Goal: Task Accomplishment & Management: Use online tool/utility

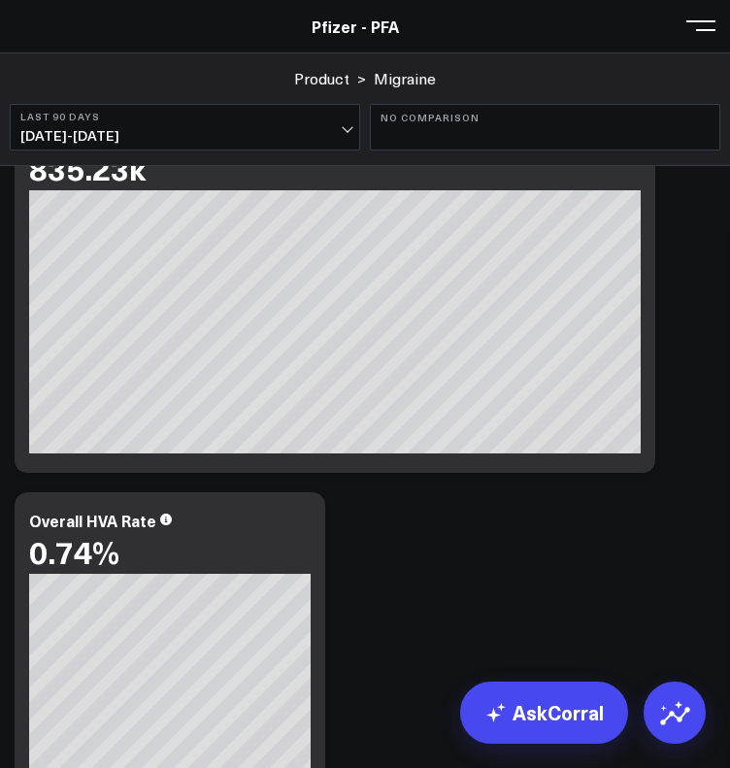
scroll to position [710, 0]
click at [701, 27] on button at bounding box center [700, 24] width 29 height 29
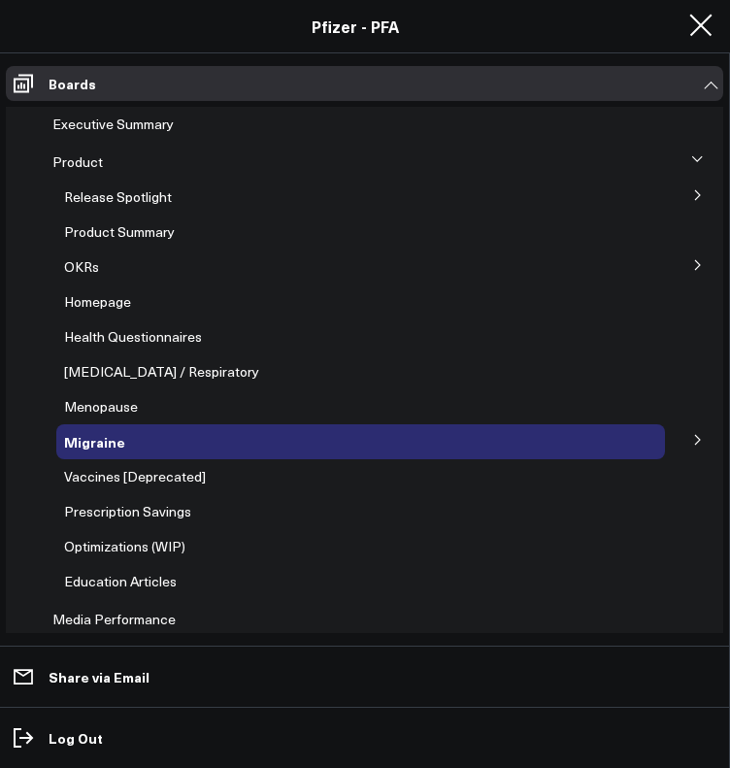
click at [151, 197] on span "Release Spotlight" at bounding box center [118, 196] width 108 height 18
click at [679, 200] on button at bounding box center [698, 194] width 50 height 29
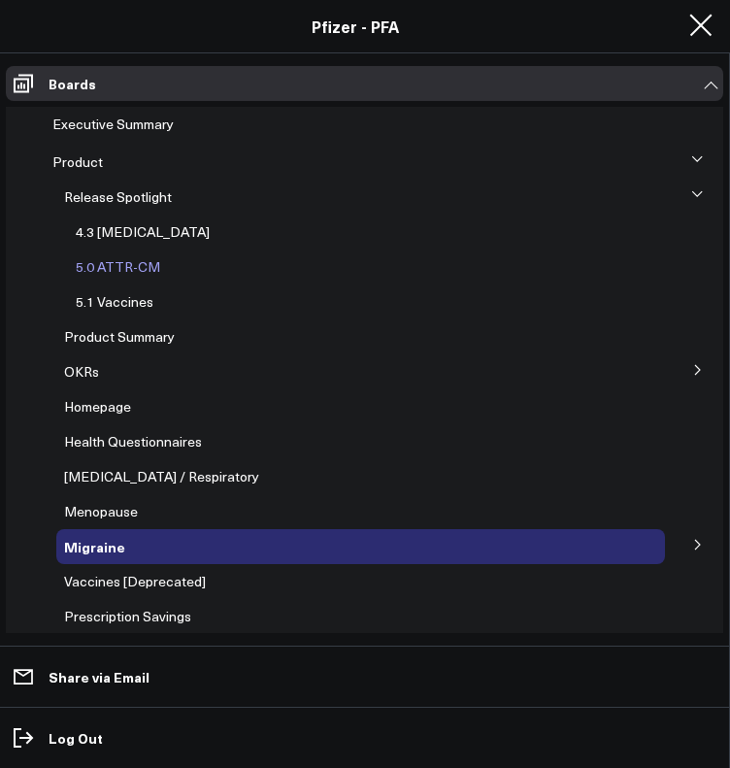
click at [116, 271] on span "5.0 ATTR-CM" at bounding box center [118, 266] width 84 height 18
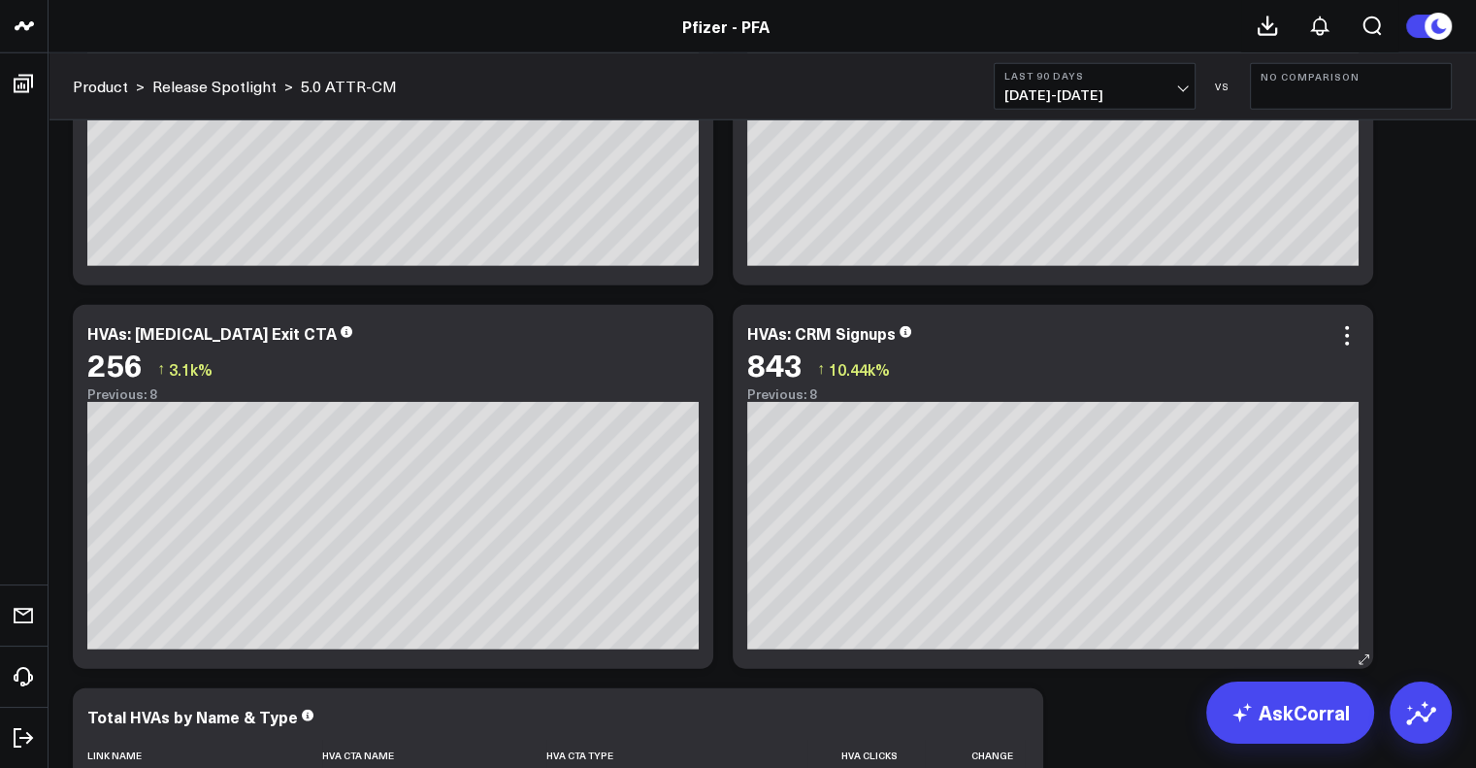
scroll to position [5314, 0]
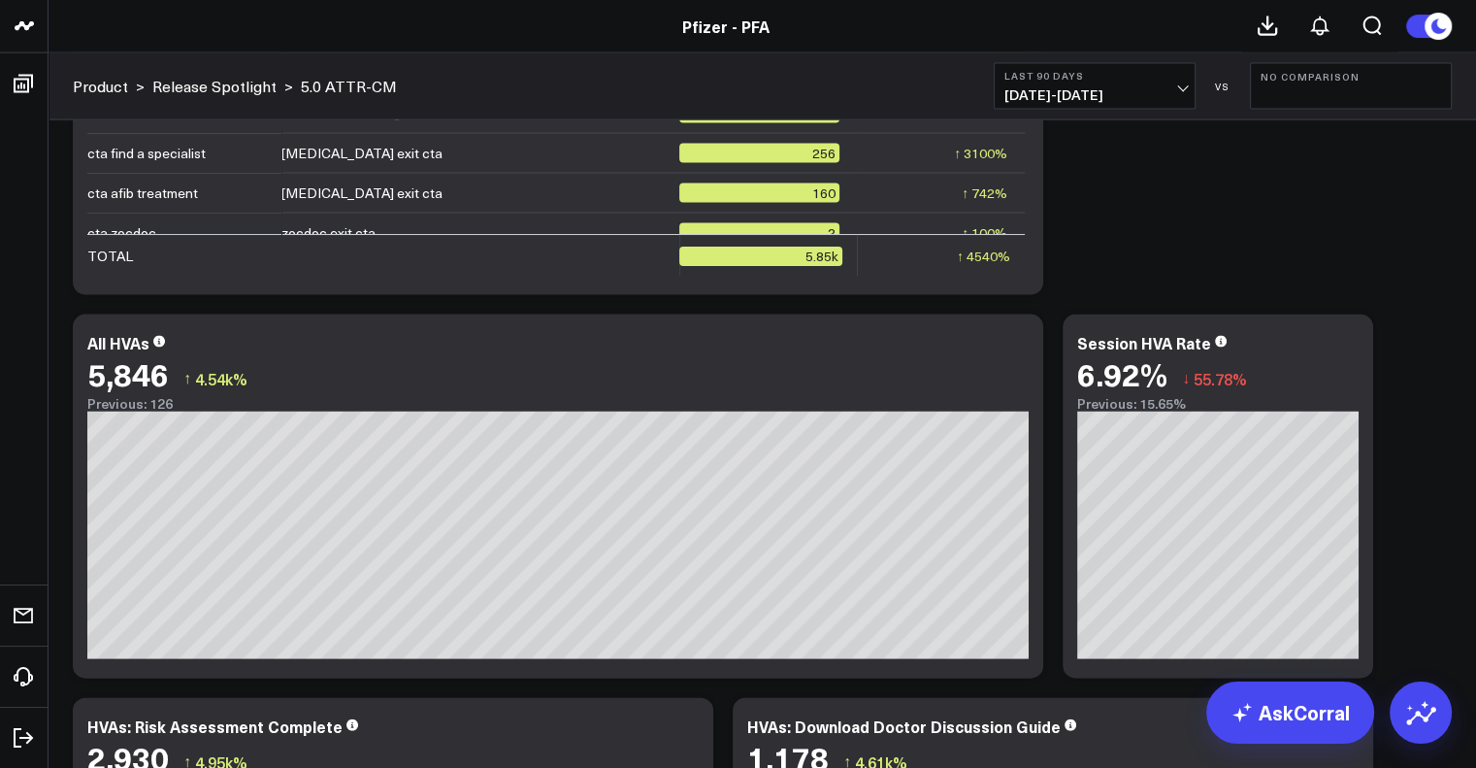
scroll to position [4158, 0]
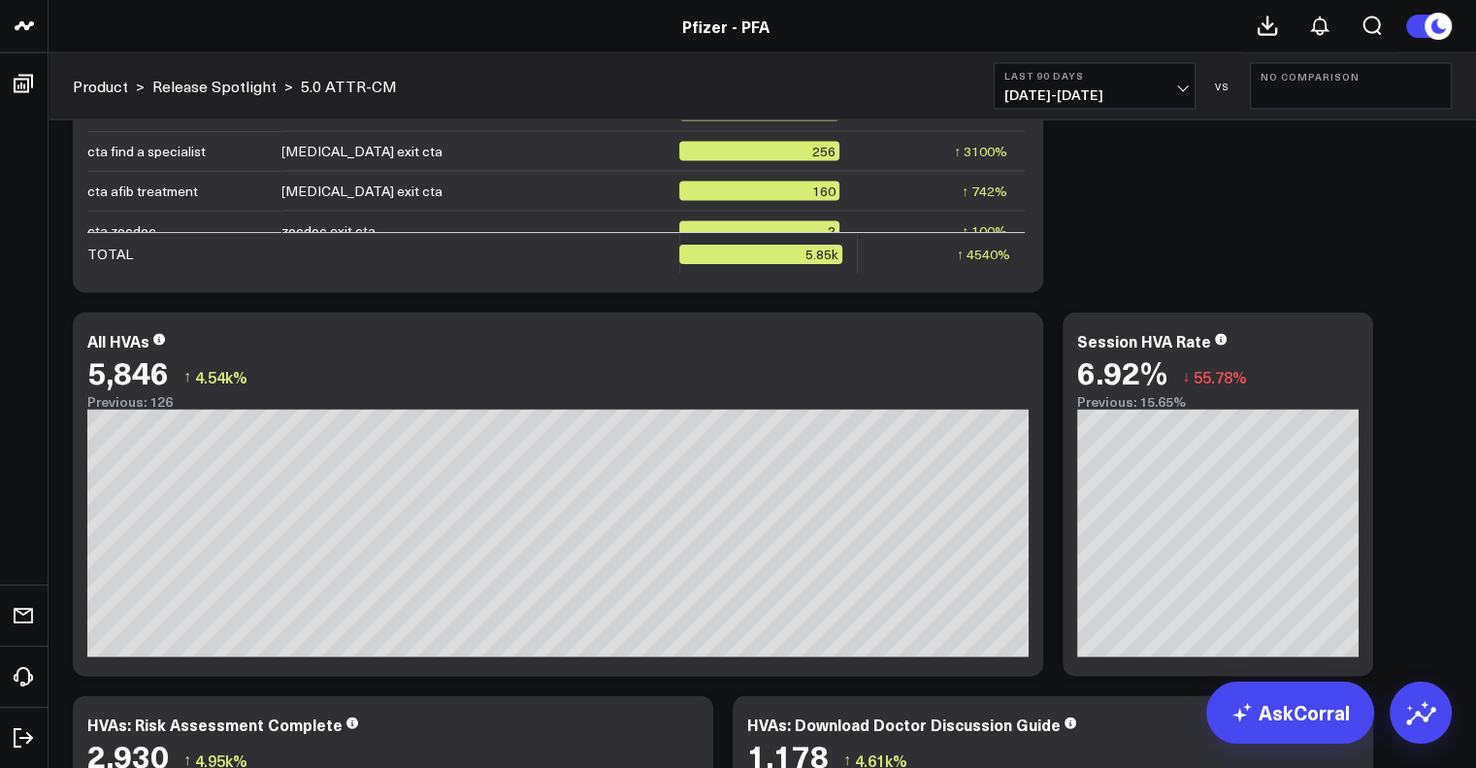
click at [683, 694] on div "Copy link to widget Ask support Comment Export PNG About this ATTR-CM Dashboard…" at bounding box center [762, 494] width 1398 height 9034
click at [696, 678] on div "Copy link to widget Ask support Comment Export PNG About this ATTR-CM Dashboard…" at bounding box center [762, 494] width 1398 height 9034
click at [622, 682] on div "Copy link to widget Ask support Comment Export PNG About this ATTR-CM Dashboard…" at bounding box center [762, 494] width 1398 height 9034
click at [729, 89] on span "06/05/25 - 09/02/25" at bounding box center [1094, 95] width 181 height 16
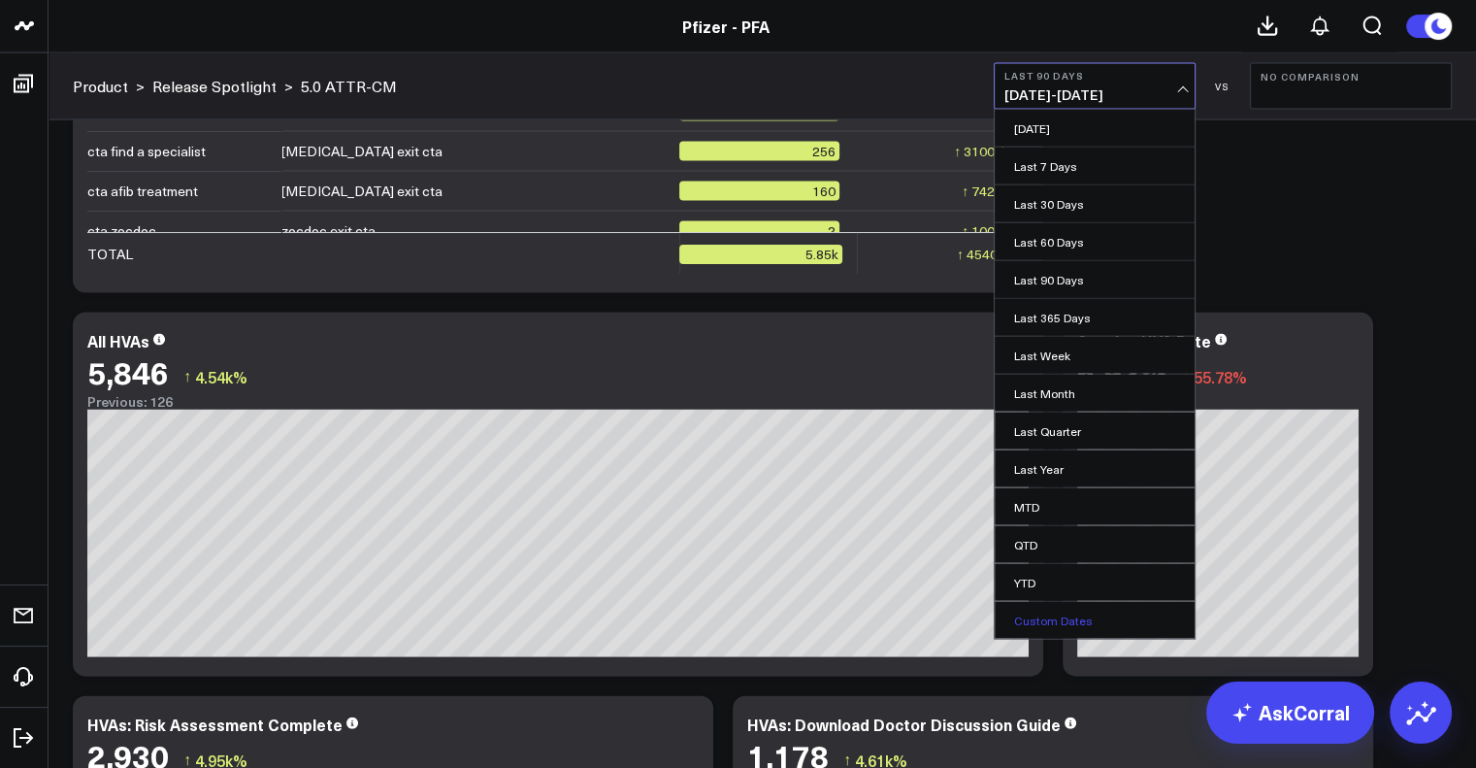
click at [729, 617] on link "Custom Dates" at bounding box center [1095, 620] width 200 height 37
select select "8"
select select "2025"
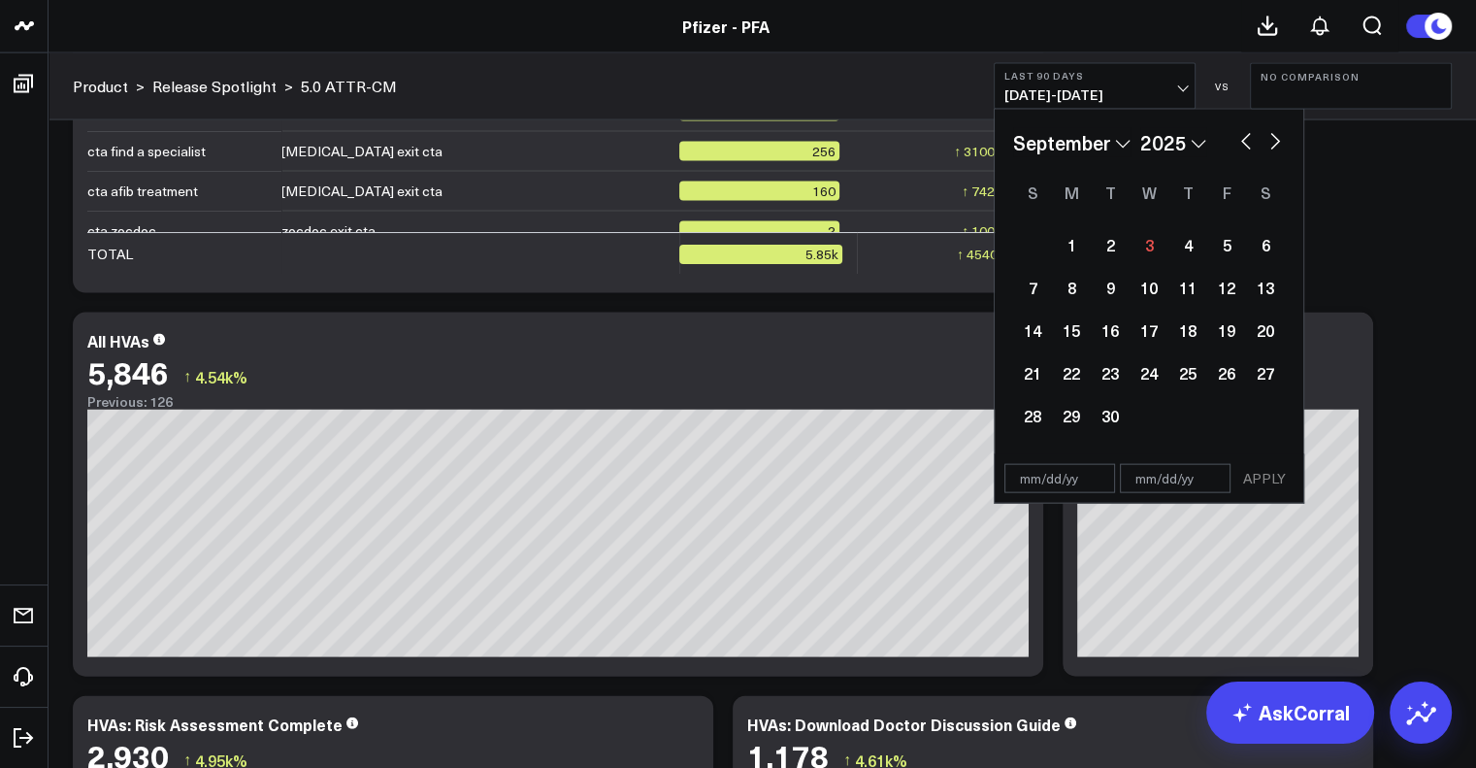
click at [729, 147] on div "January February March April May June July August September October November De…" at bounding box center [1149, 142] width 272 height 29
click at [729, 141] on button "button" at bounding box center [1245, 139] width 19 height 23
select select "7"
select select "2025"
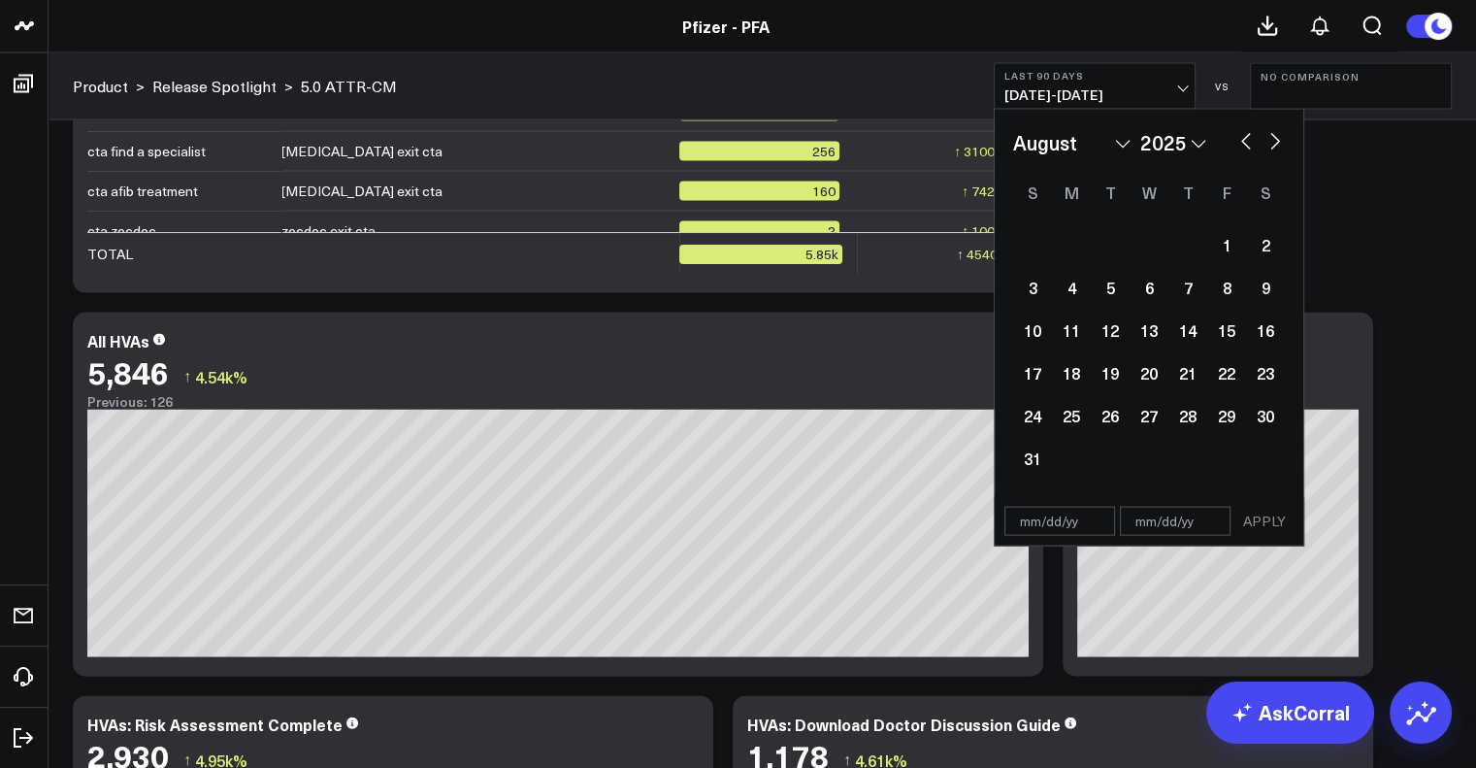
click at [729, 144] on button "button" at bounding box center [1245, 139] width 19 height 23
select select "6"
select select "2025"
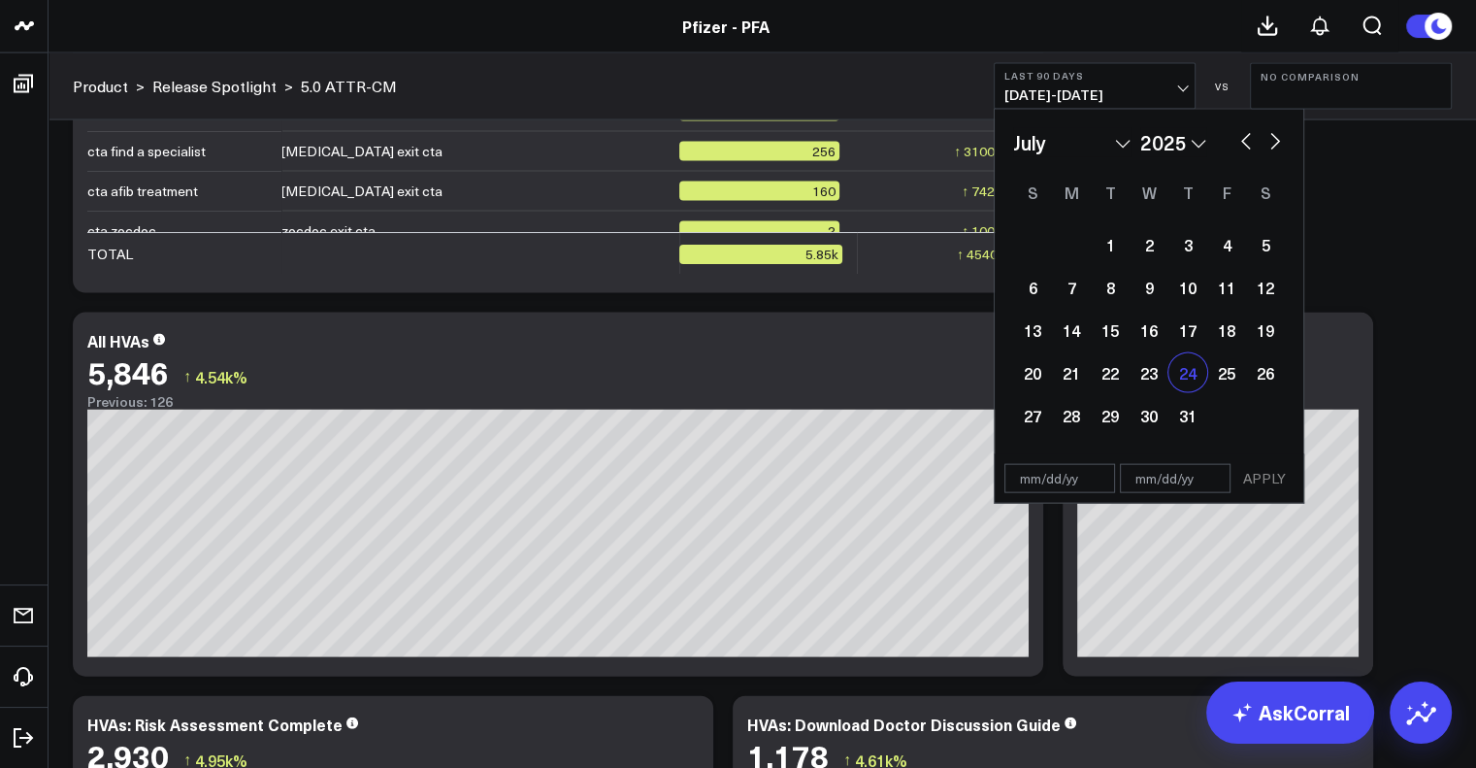
click at [729, 373] on div "24" at bounding box center [1187, 372] width 39 height 39
type input "[DATE]"
select select "6"
select select "2025"
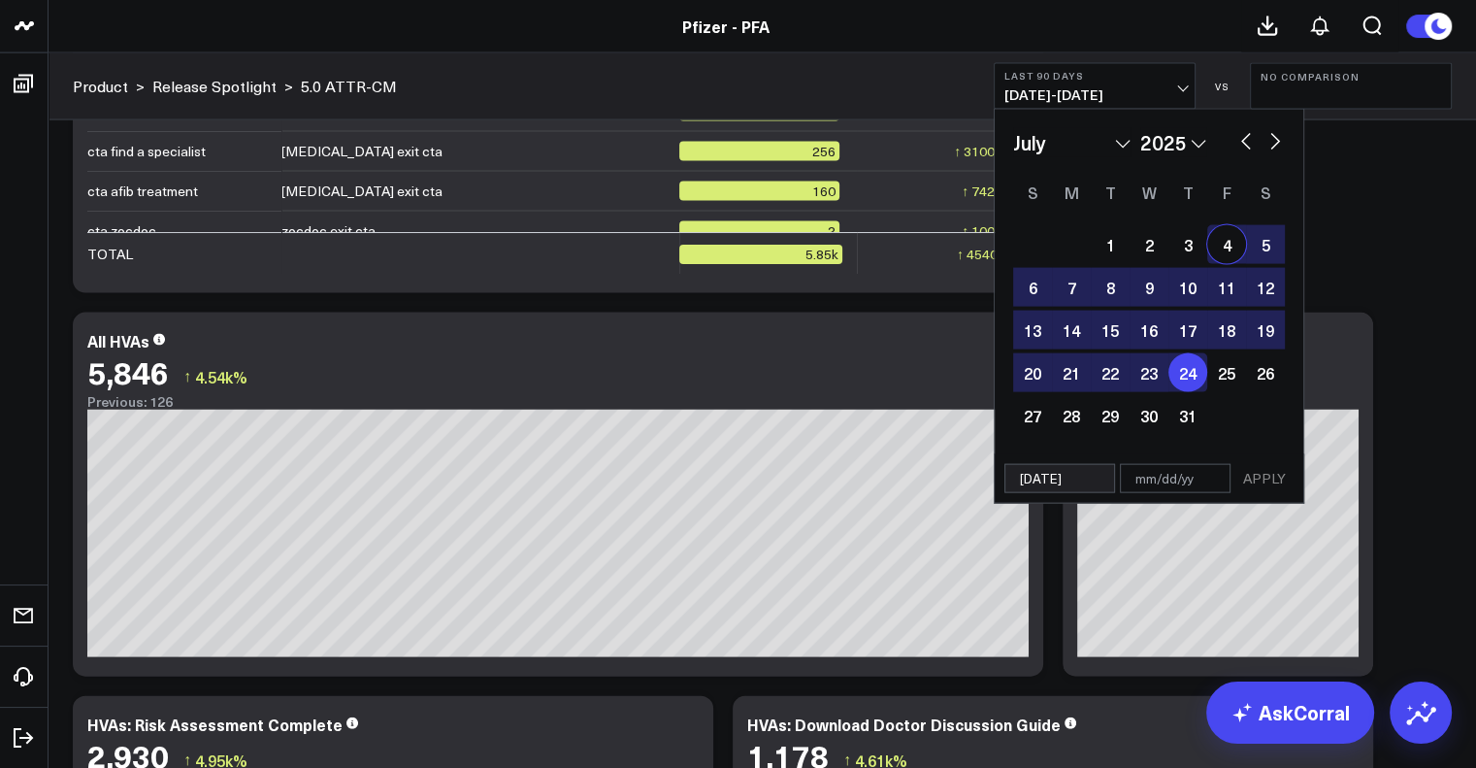
click at [729, 145] on button "button" at bounding box center [1275, 139] width 19 height 23
select select "7"
select select "2025"
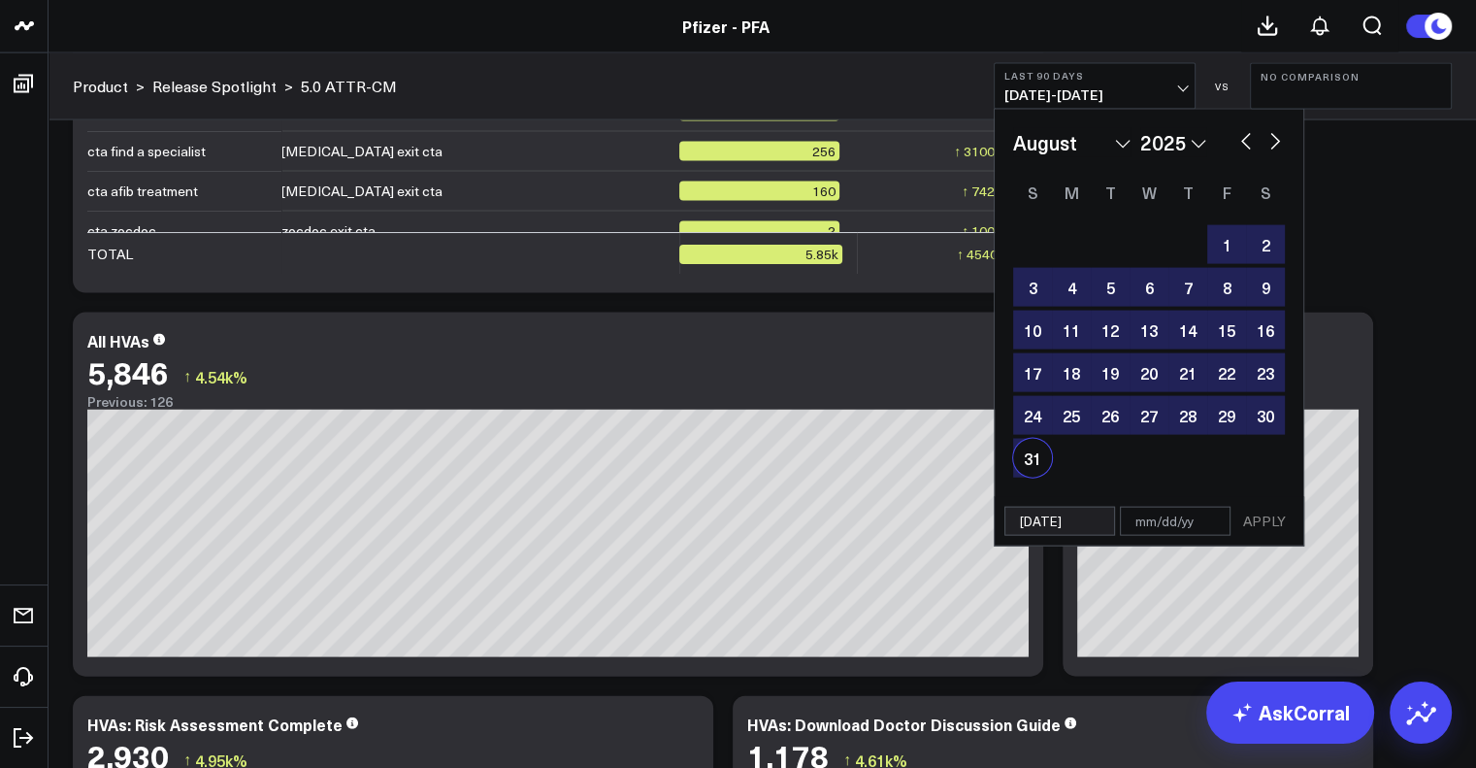
click at [729, 458] on div "31" at bounding box center [1032, 458] width 39 height 39
type input "[DATE]"
select select "7"
select select "2025"
click at [729, 522] on button "APPLY" at bounding box center [1264, 521] width 58 height 29
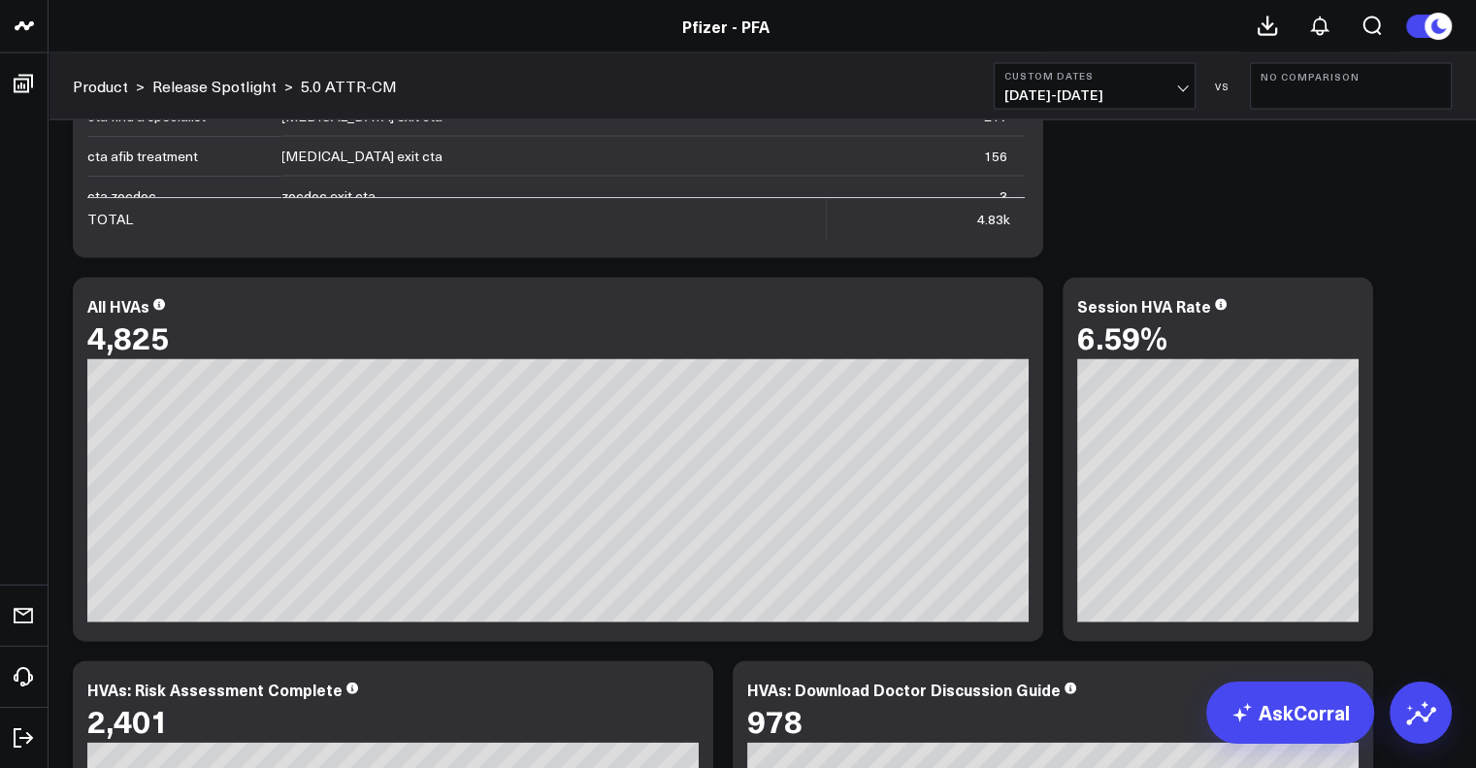
scroll to position [4200, 0]
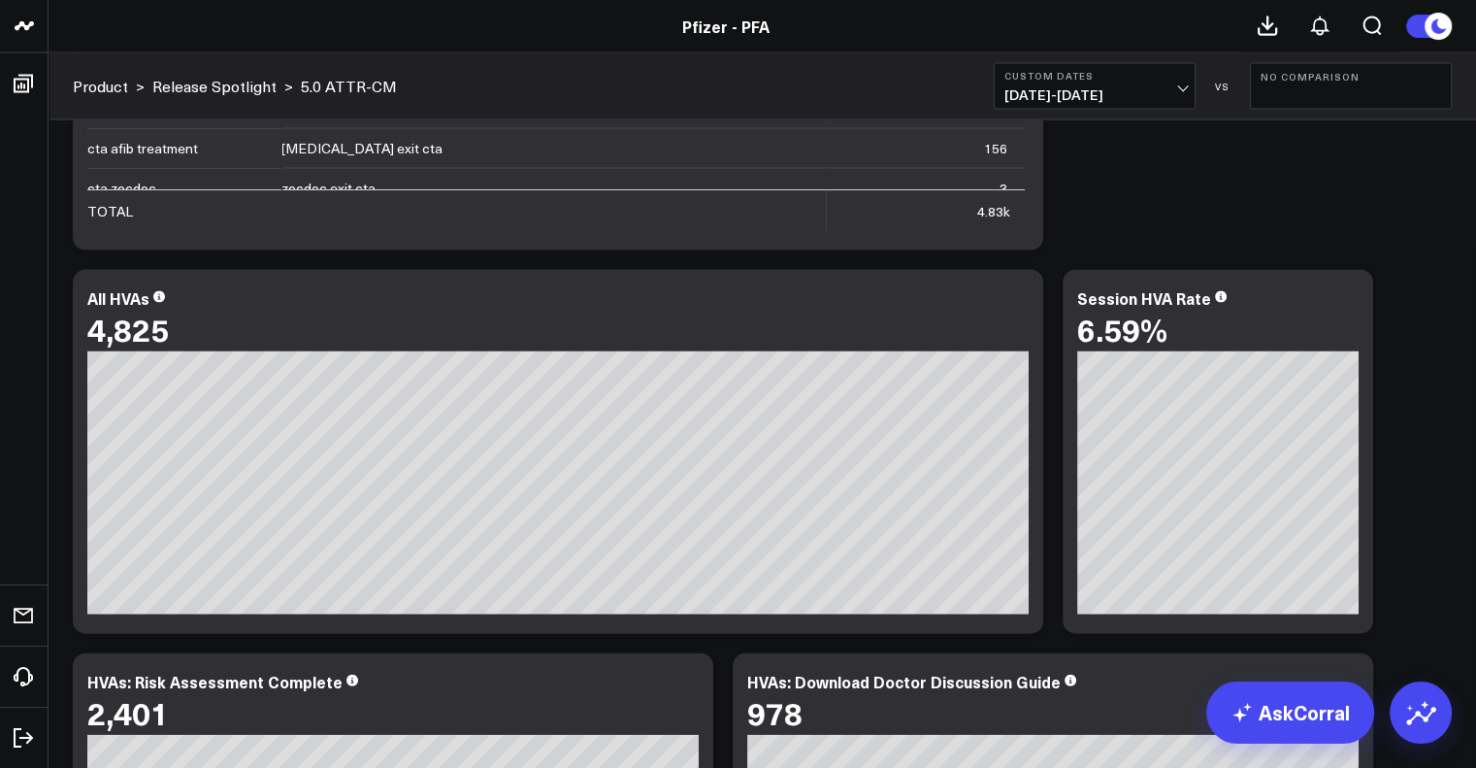
click at [679, 651] on div "Copy link to widget Ask support Comment Export PNG About this ATTR-CM Dashboard…" at bounding box center [762, 452] width 1398 height 9034
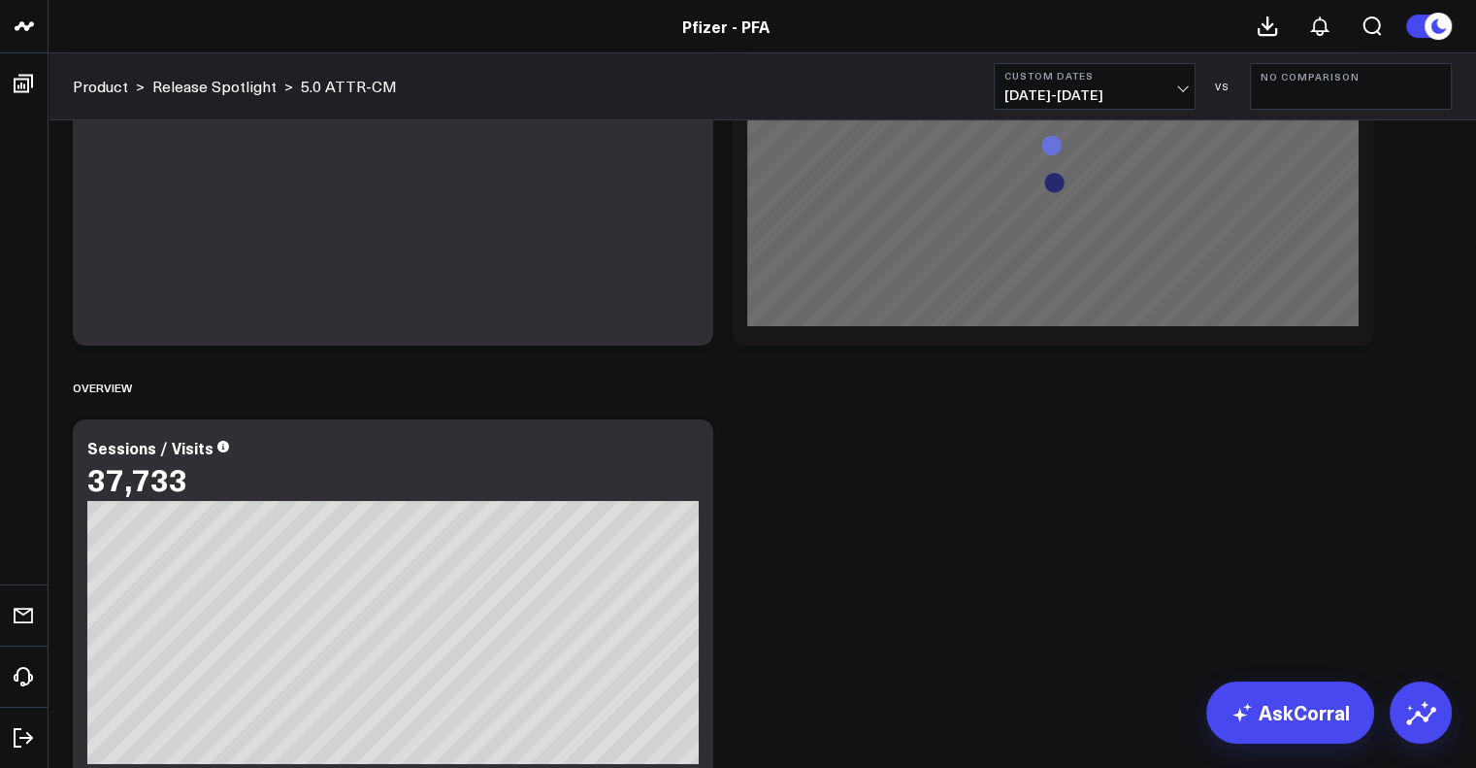
scroll to position [0, 0]
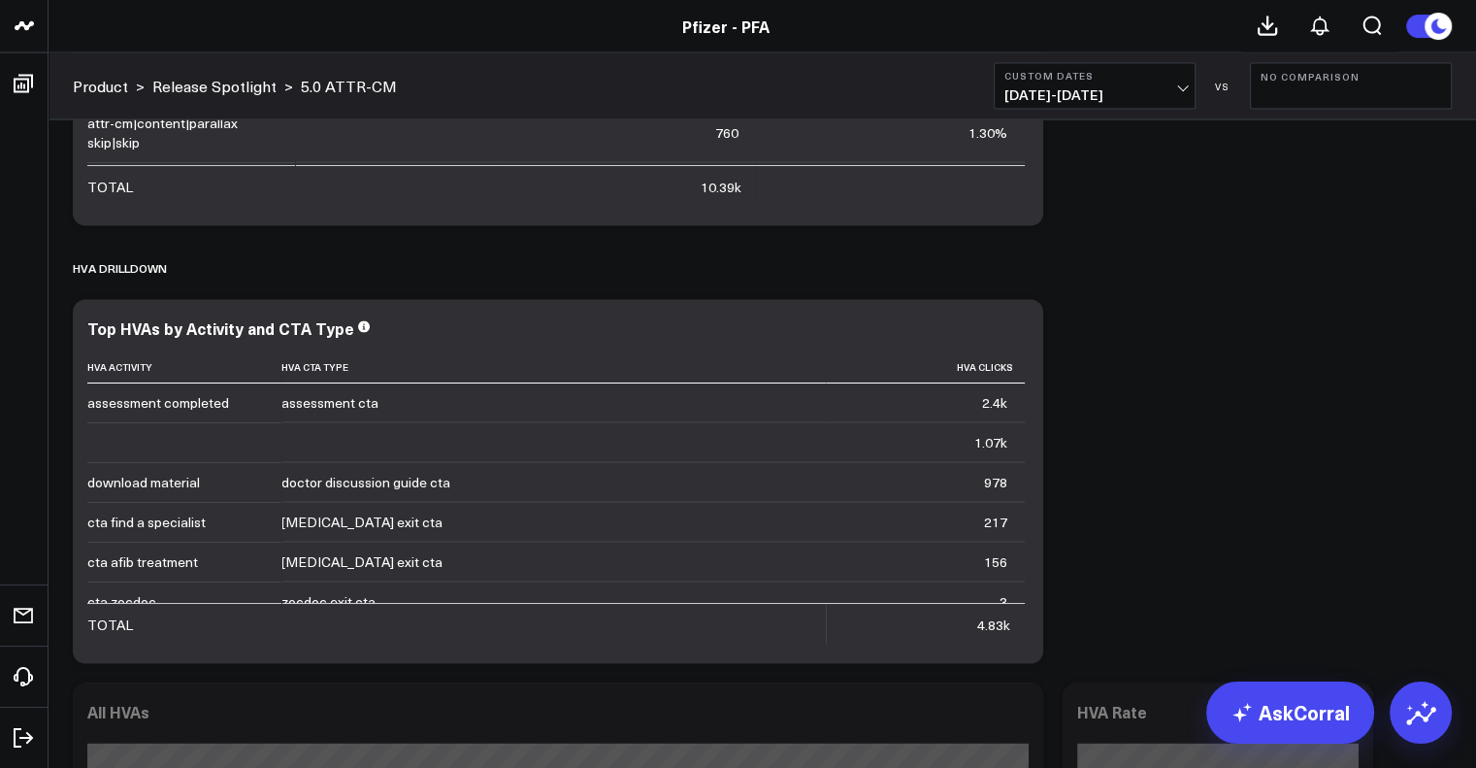
scroll to position [4225, 0]
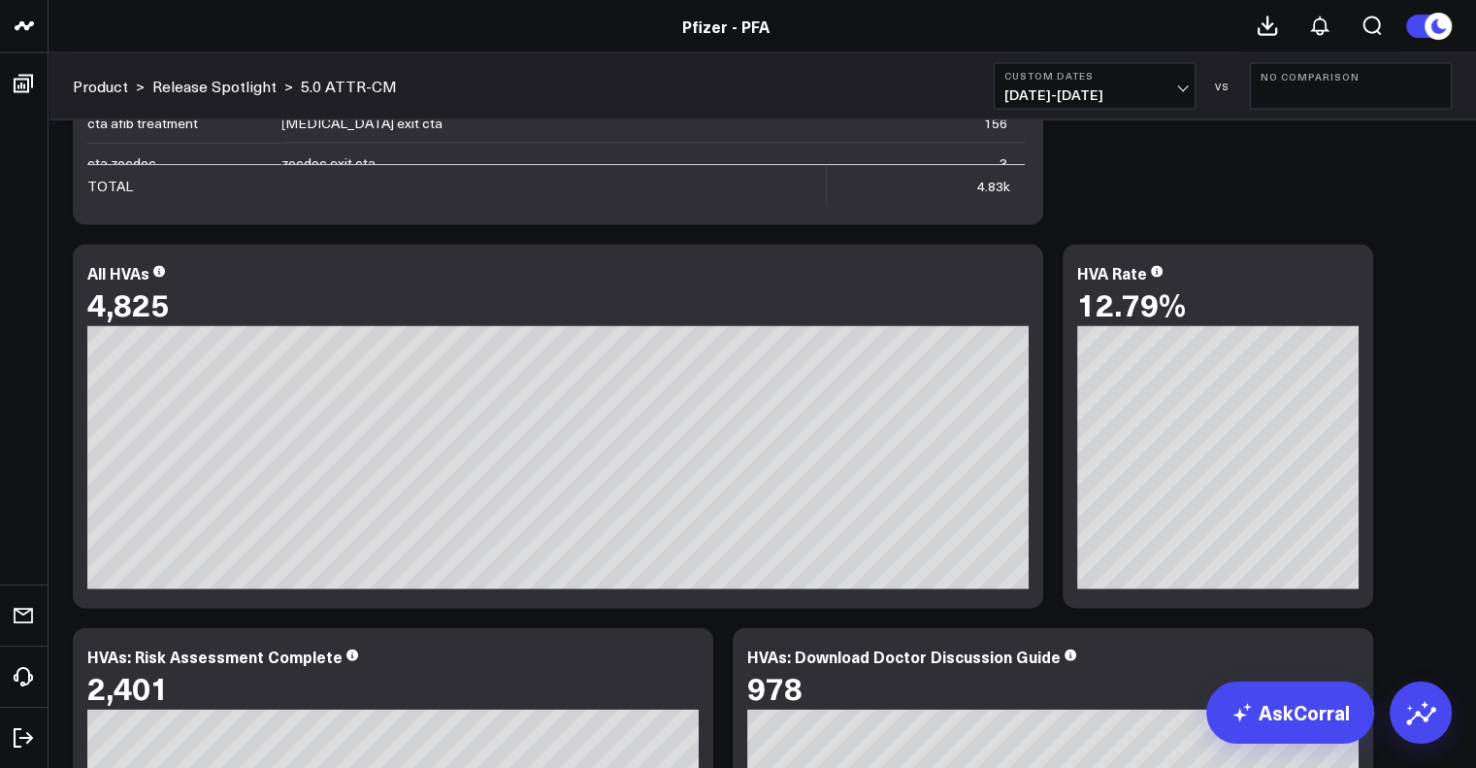
click at [1343, 202] on div "Copy link to widget Ask support Comment Export PNG About this ATTR-CM Dashboard…" at bounding box center [762, 426] width 1398 height 9034
click at [634, 190] on td at bounding box center [553, 185] width 544 height 42
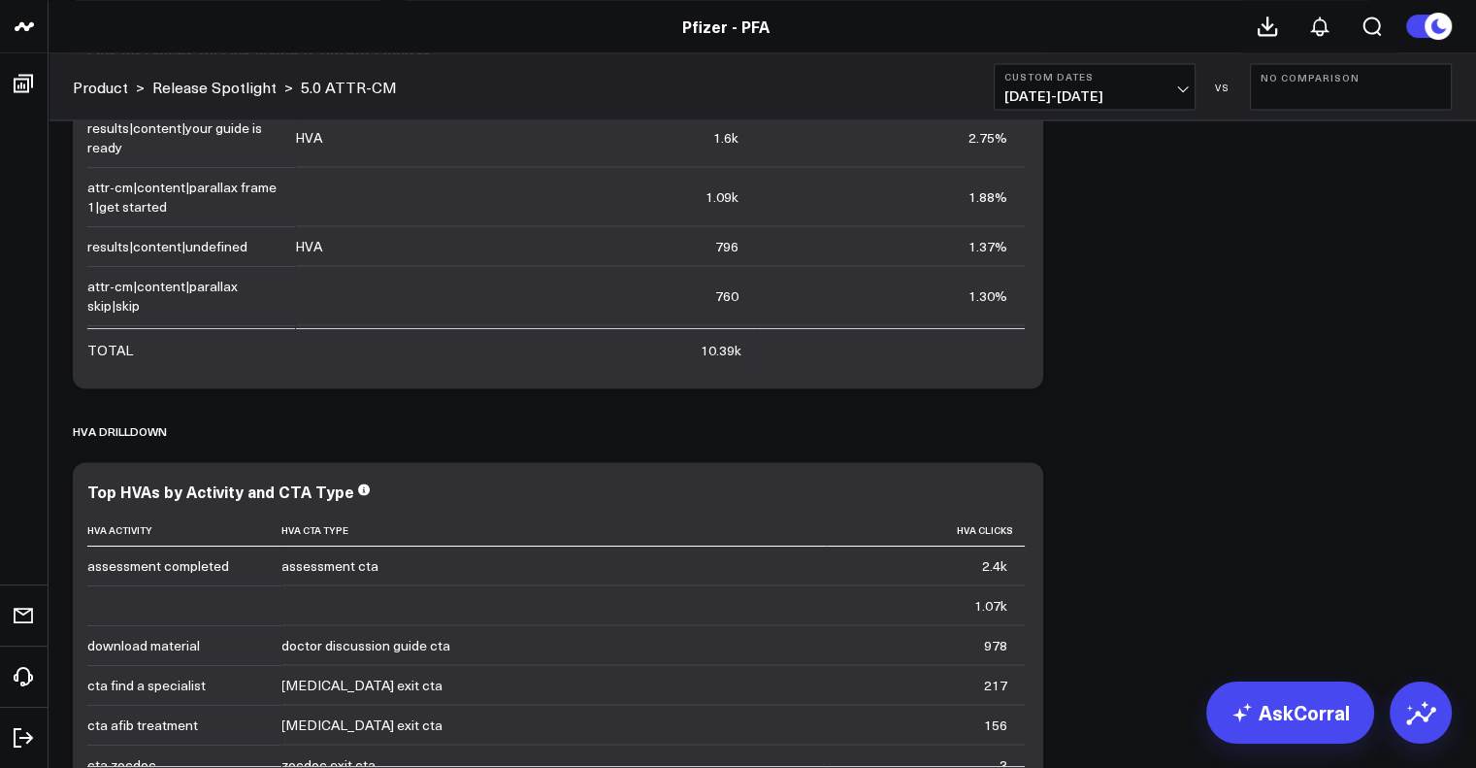
scroll to position [3579, 0]
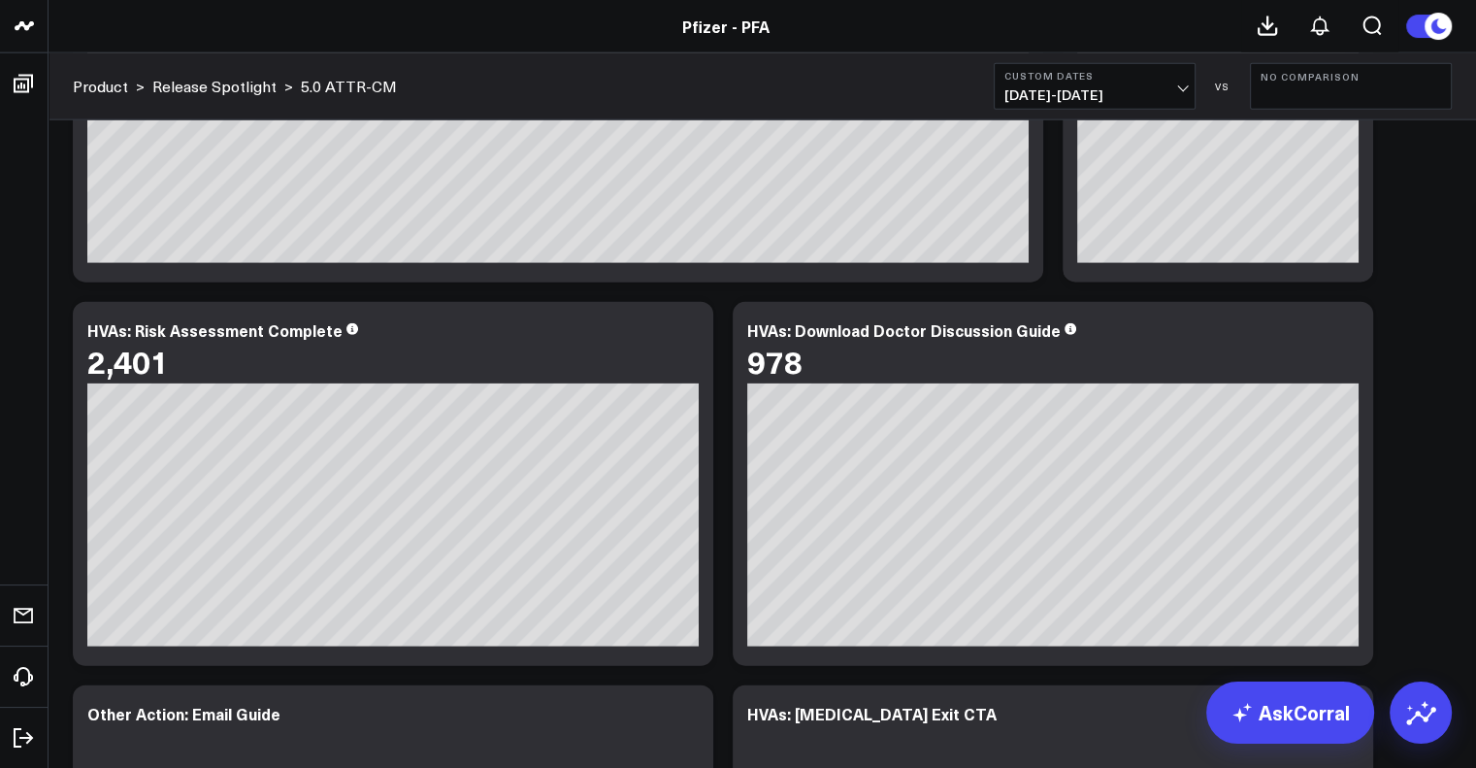
scroll to position [4553, 0]
click at [654, 674] on div "Copy link to widget Ask support Comment Export PNG About this ATTR-CM Dashboard…" at bounding box center [762, 99] width 1398 height 9034
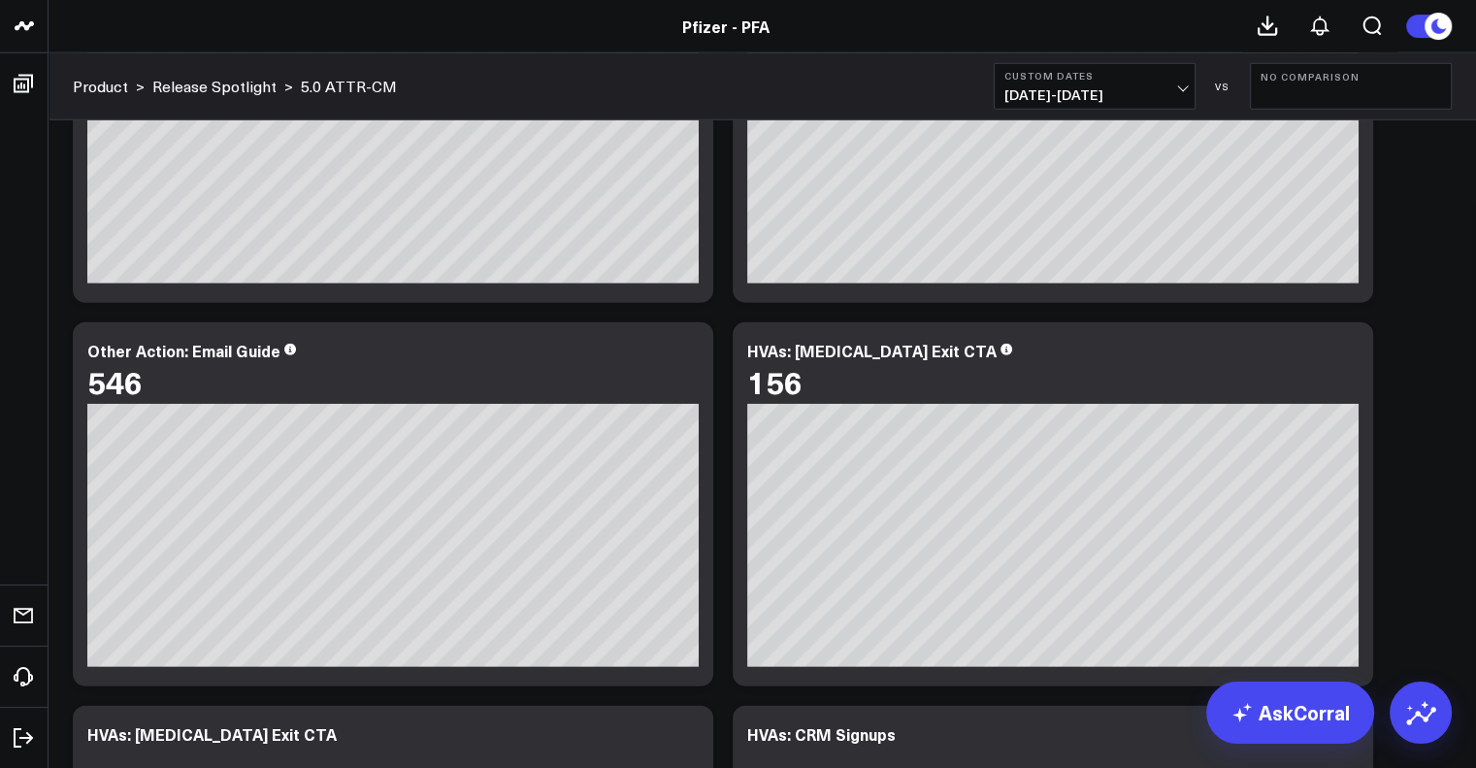
scroll to position [5058, 0]
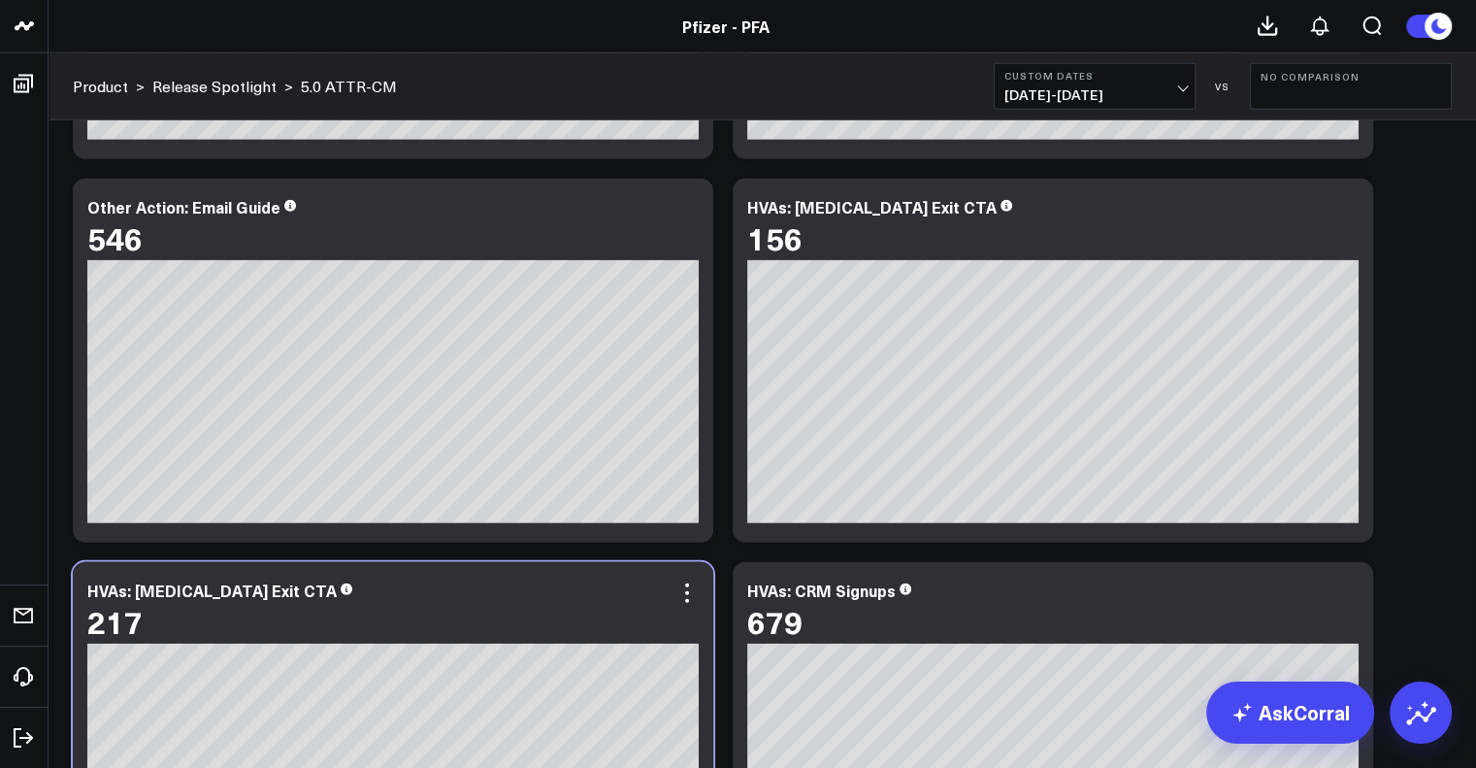
click at [707, 577] on div "HVAs: Amyloidosis Exit CTA 217 [#fff fontSize:14px lineHeight:16px][/] [#fff fo…" at bounding box center [393, 744] width 641 height 364
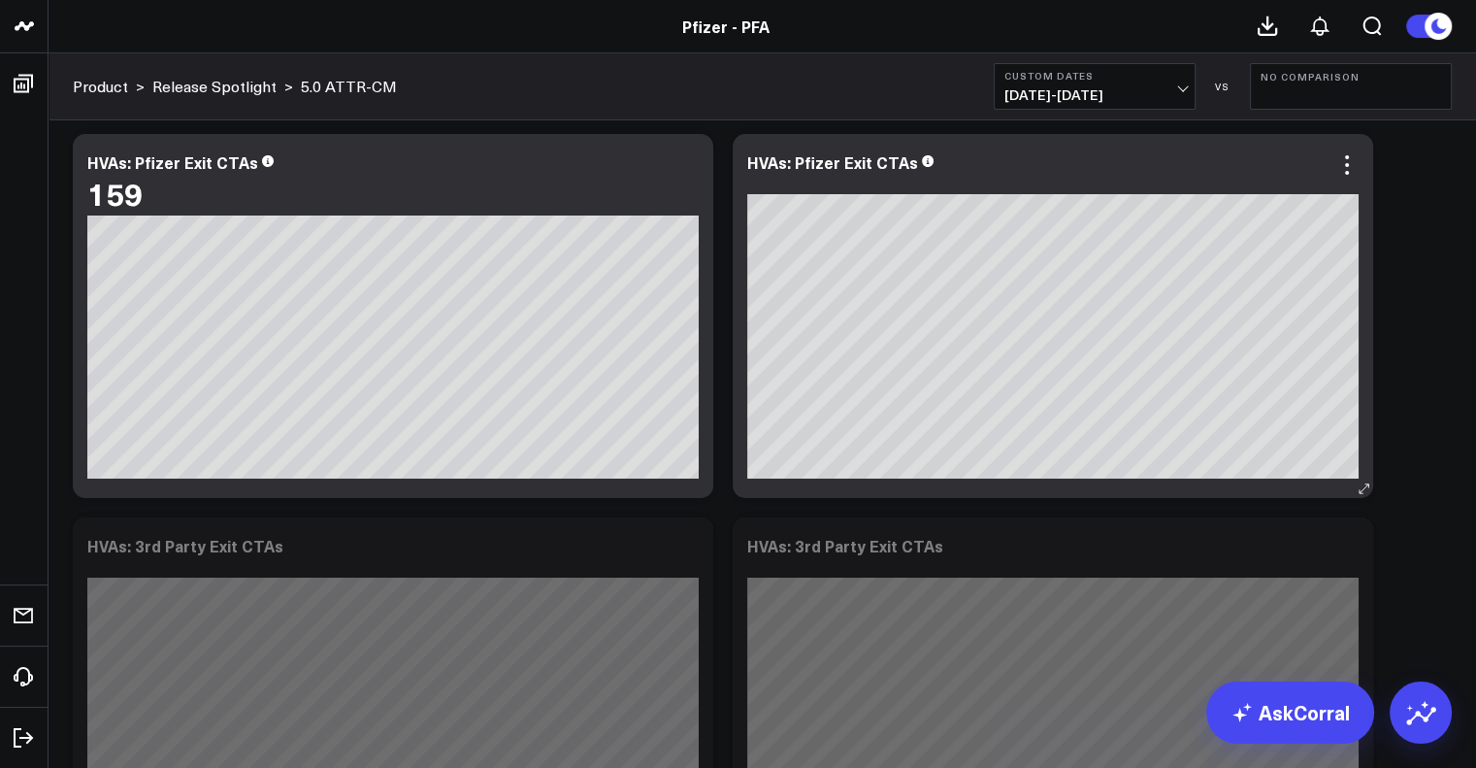
scroll to position [6691, 0]
